Goal: Check status: Check status

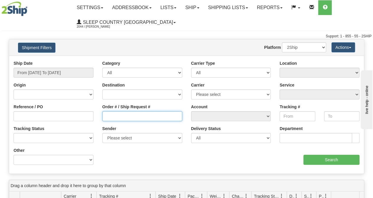
click at [133, 115] on input "Order # / Ship Request #" at bounding box center [142, 116] width 80 height 10
paste input "9002I151128"
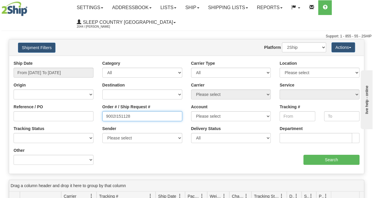
type input "9002I151128"
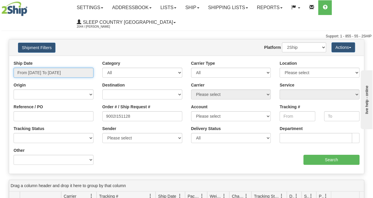
drag, startPoint x: 60, startPoint y: 69, endPoint x: 60, endPoint y: 77, distance: 8.3
click at [60, 69] on input "From [DATE] To [DATE]" at bounding box center [54, 73] width 80 height 10
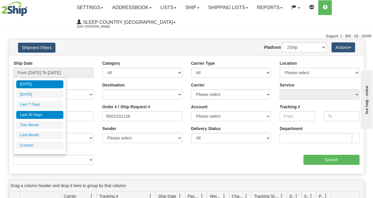
click at [48, 111] on li "Last 30 Days" at bounding box center [39, 115] width 47 height 8
type input "From [DATE] To [DATE]"
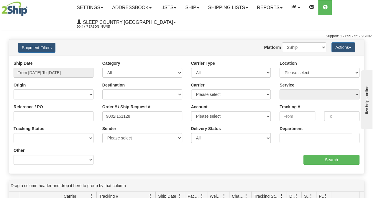
click at [331, 152] on div "aaa Search" at bounding box center [276, 156] width 178 height 17
click at [331, 157] on input "Search" at bounding box center [331, 160] width 56 height 10
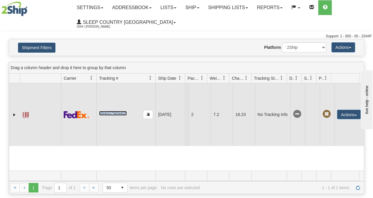
click at [110, 114] on link "394007969405" at bounding box center [112, 113] width 27 height 5
